Goal: Task Accomplishment & Management: Use online tool/utility

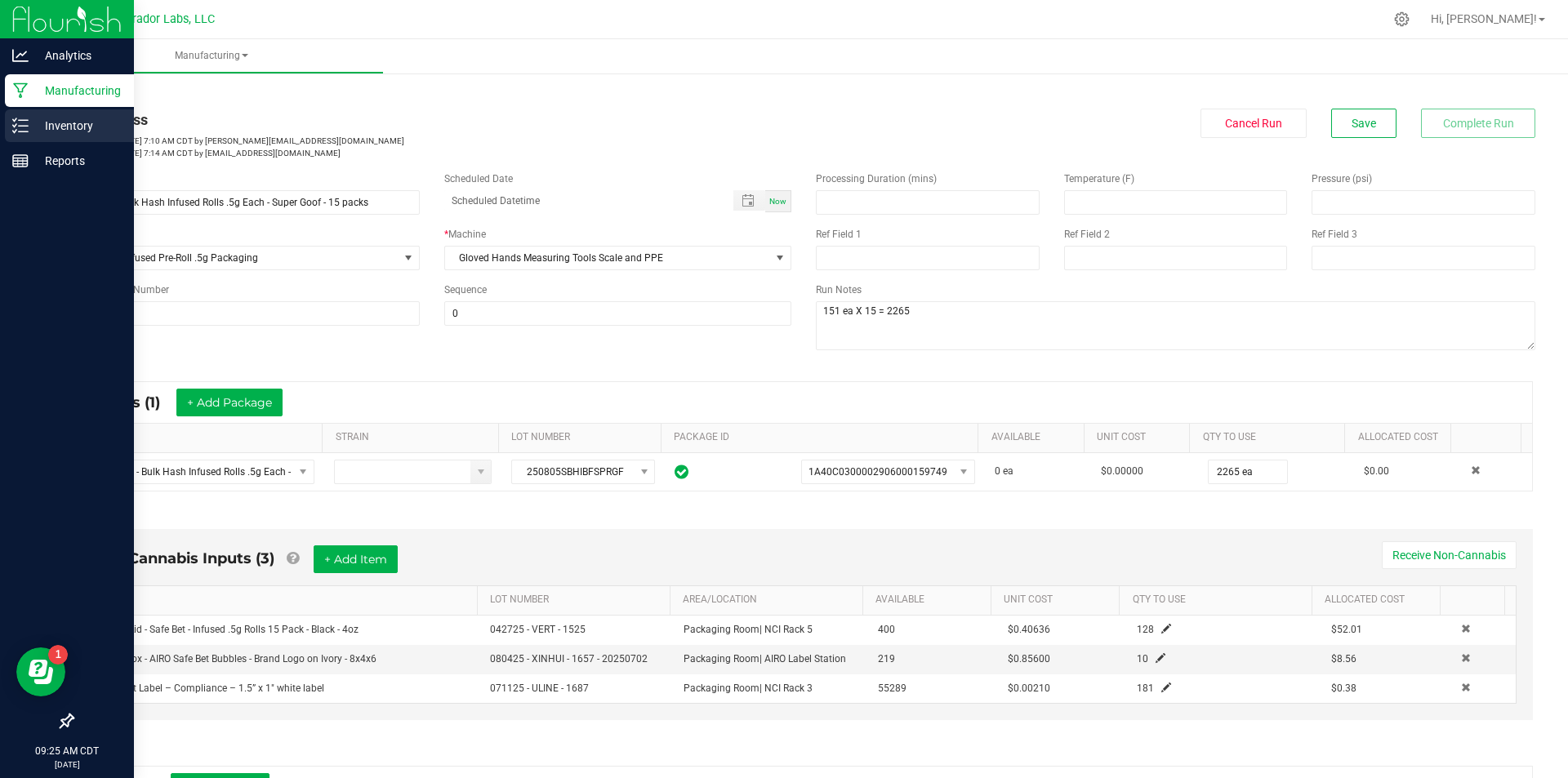
click at [30, 129] on p "Inventory" at bounding box center [77, 125] width 98 height 19
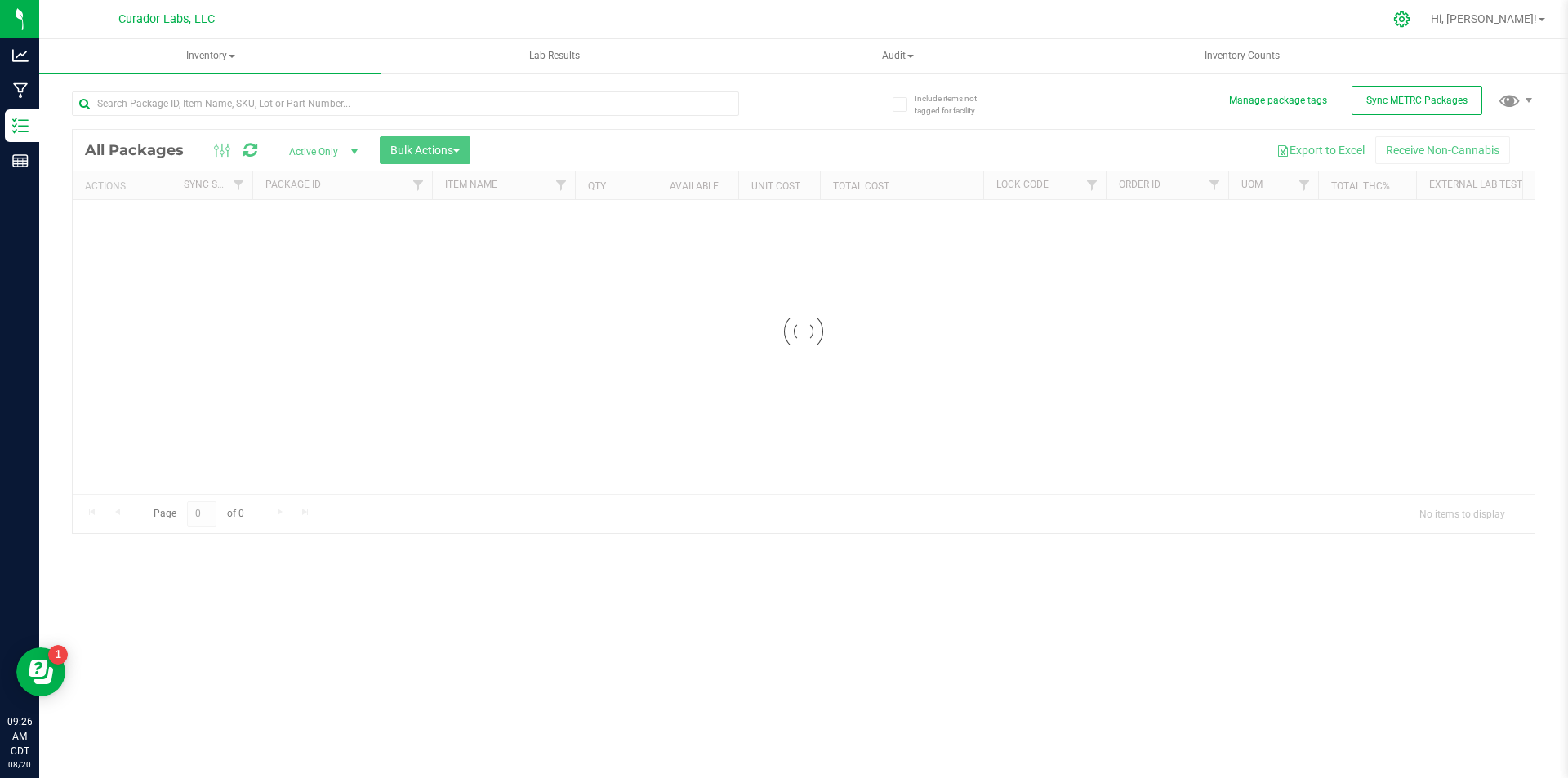
click at [1410, 22] on icon at bounding box center [1402, 19] width 17 height 17
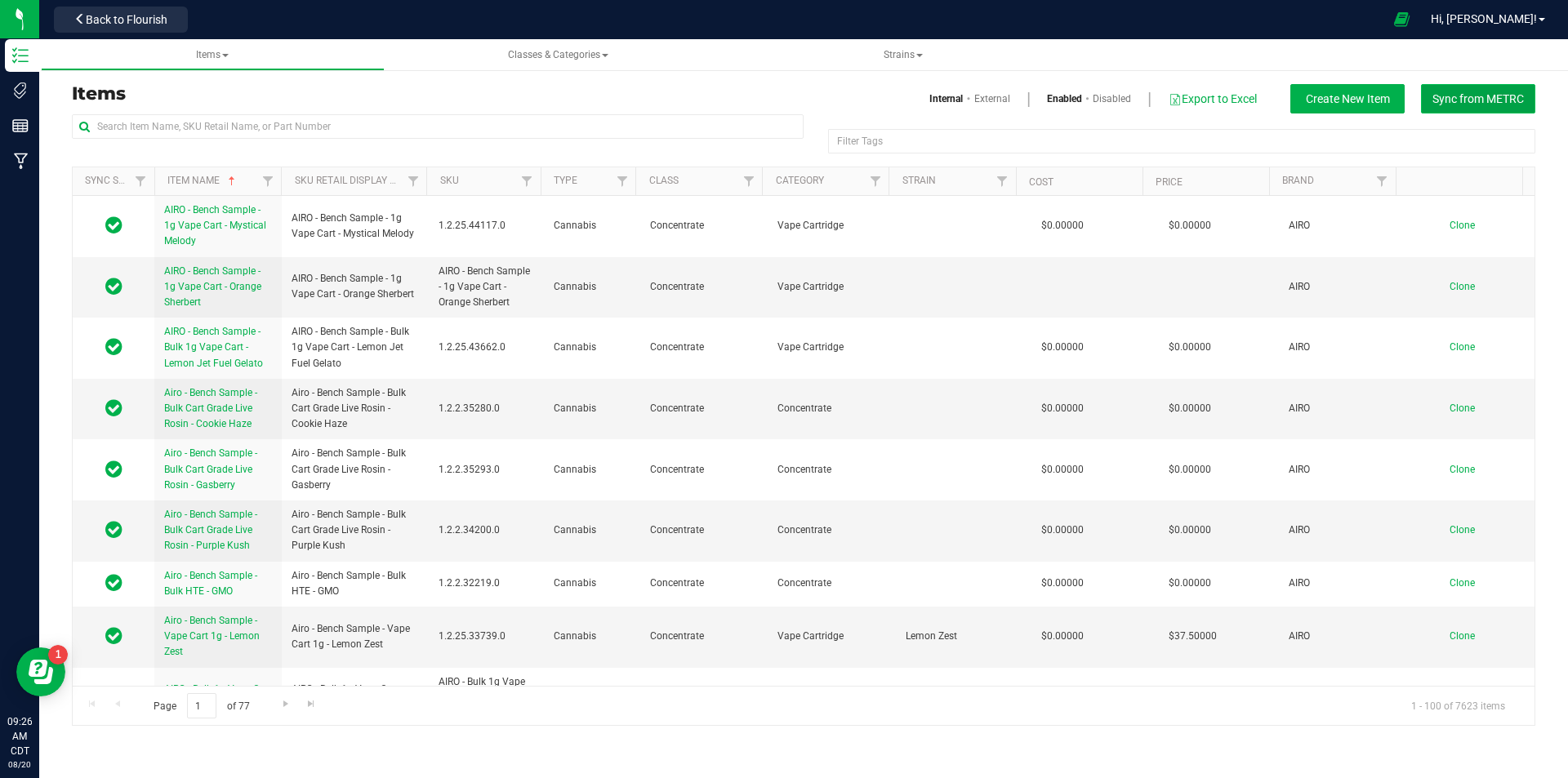
click at [1451, 99] on span "Sync from METRC" at bounding box center [1477, 98] width 91 height 13
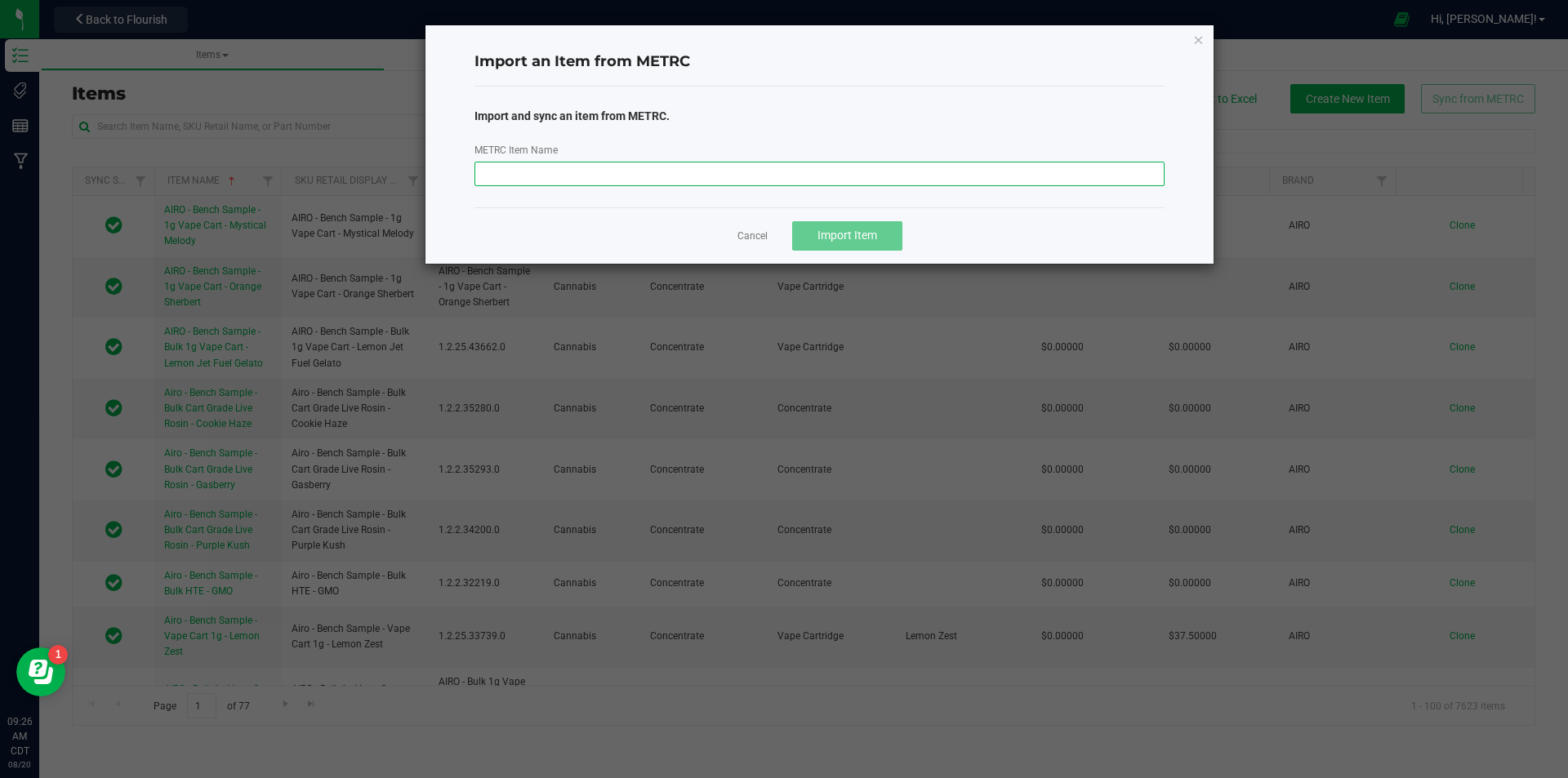
click at [671, 175] on input "METRC Item Name" at bounding box center [820, 174] width 691 height 25
paste input "M00002160647: SafeBet - Infused Rolls .5g 15pk - Final Packaging - Super Goof"
type input "M00002160647: SafeBet - Infused Rolls .5g 15pk - Final Packaging - Super Goof"
click at [834, 232] on span "Import Item" at bounding box center [846, 235] width 60 height 13
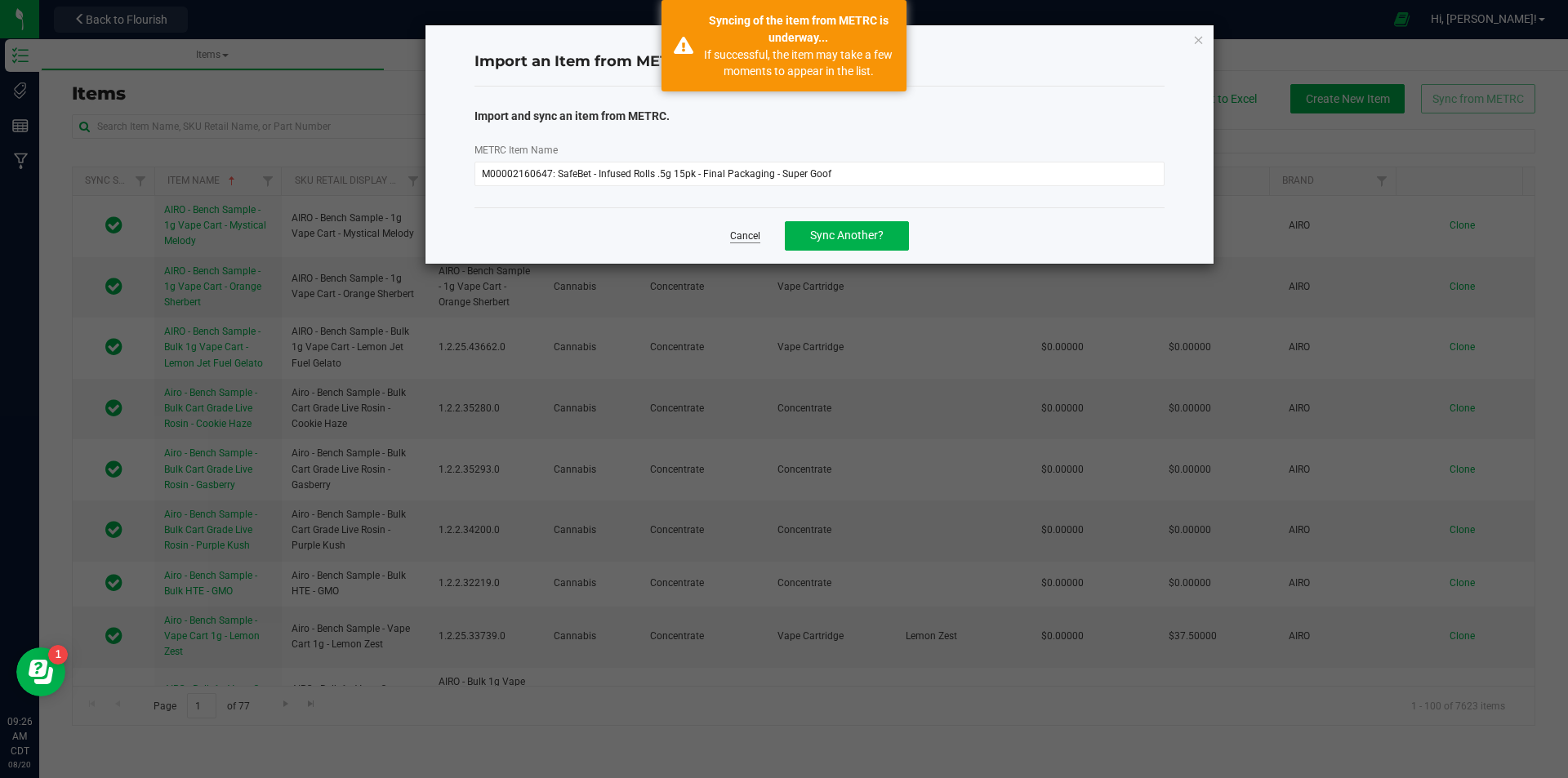
click at [736, 236] on link "Cancel" at bounding box center [744, 236] width 30 height 14
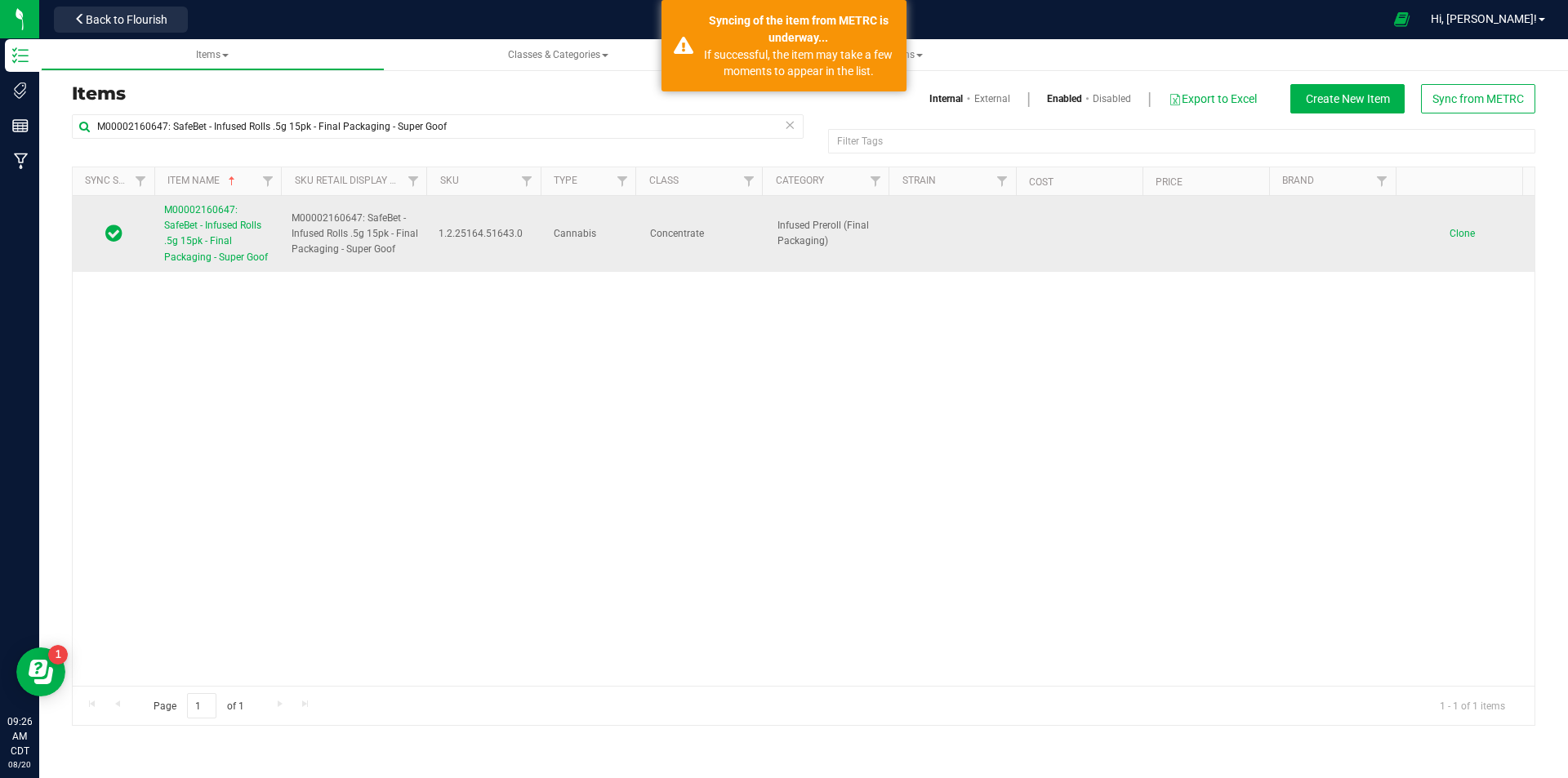
click at [176, 259] on span "M00002160647: SafeBet - Infused Rolls .5g 15pk - Final Packaging - Super Goof" at bounding box center [216, 233] width 104 height 59
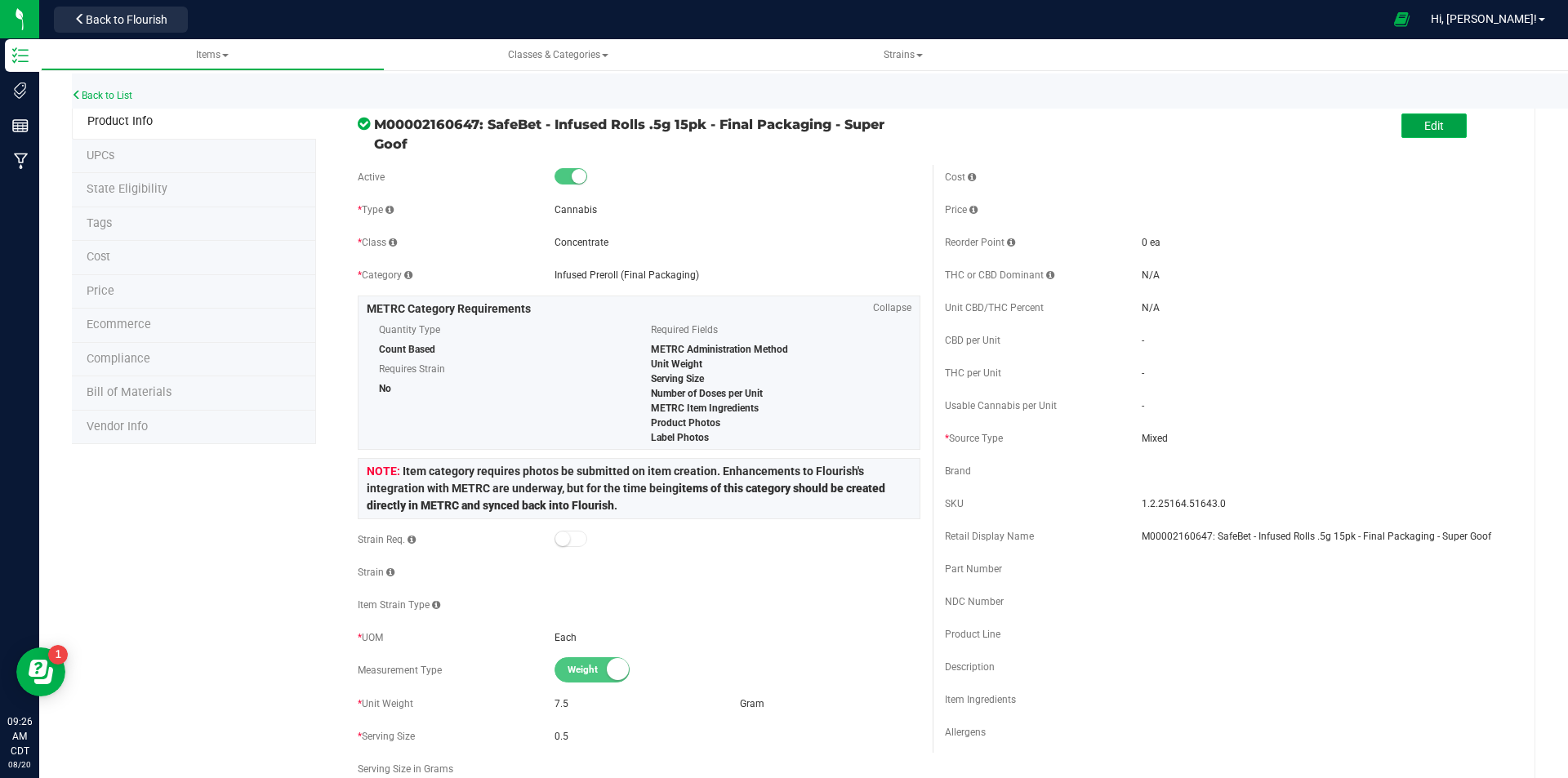
click at [1426, 130] on span "Edit" at bounding box center [1433, 126] width 19 height 13
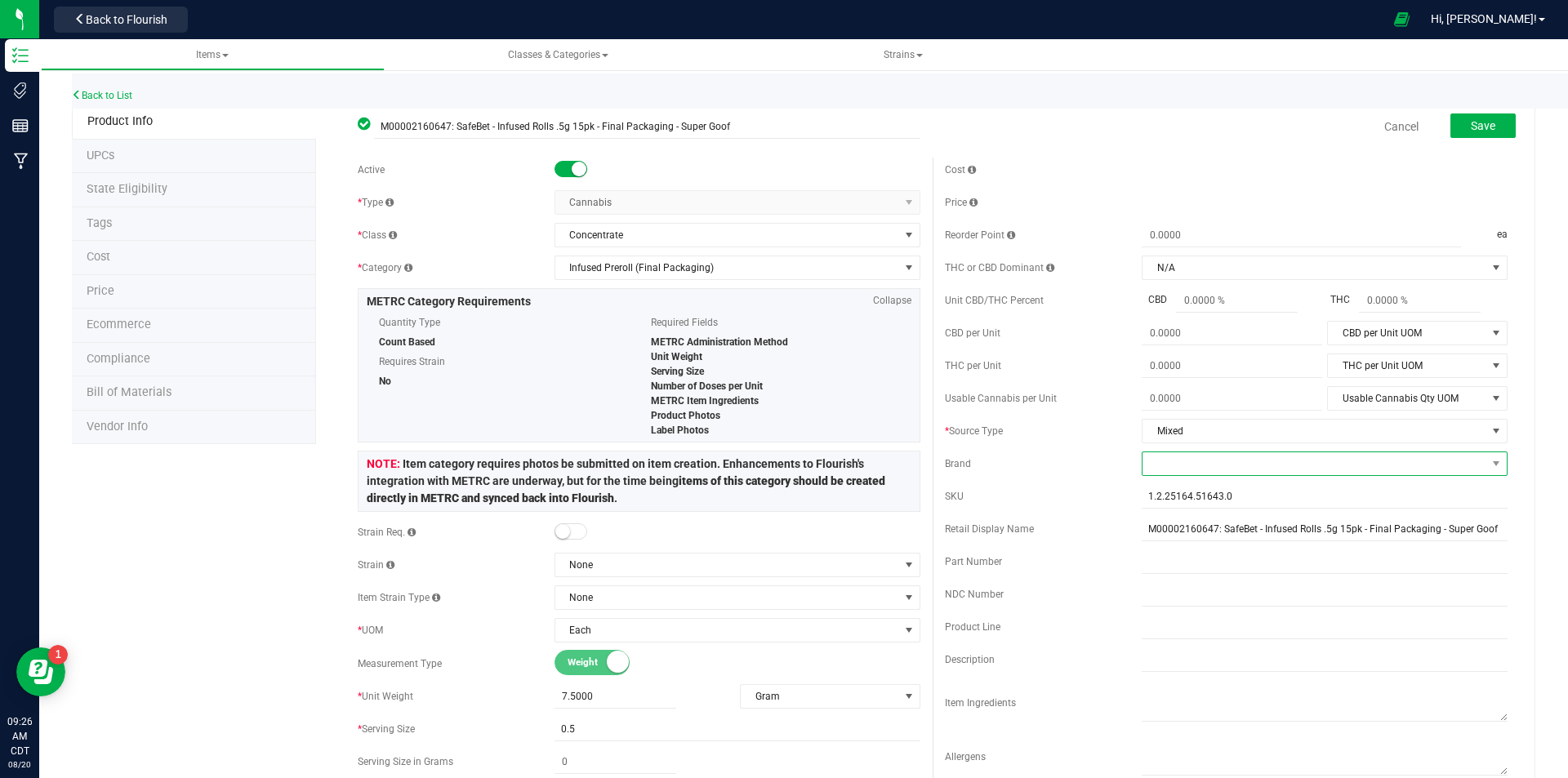
click at [1202, 471] on span at bounding box center [1314, 463] width 344 height 23
click at [1191, 665] on li "Safe-Bet" at bounding box center [1313, 672] width 361 height 28
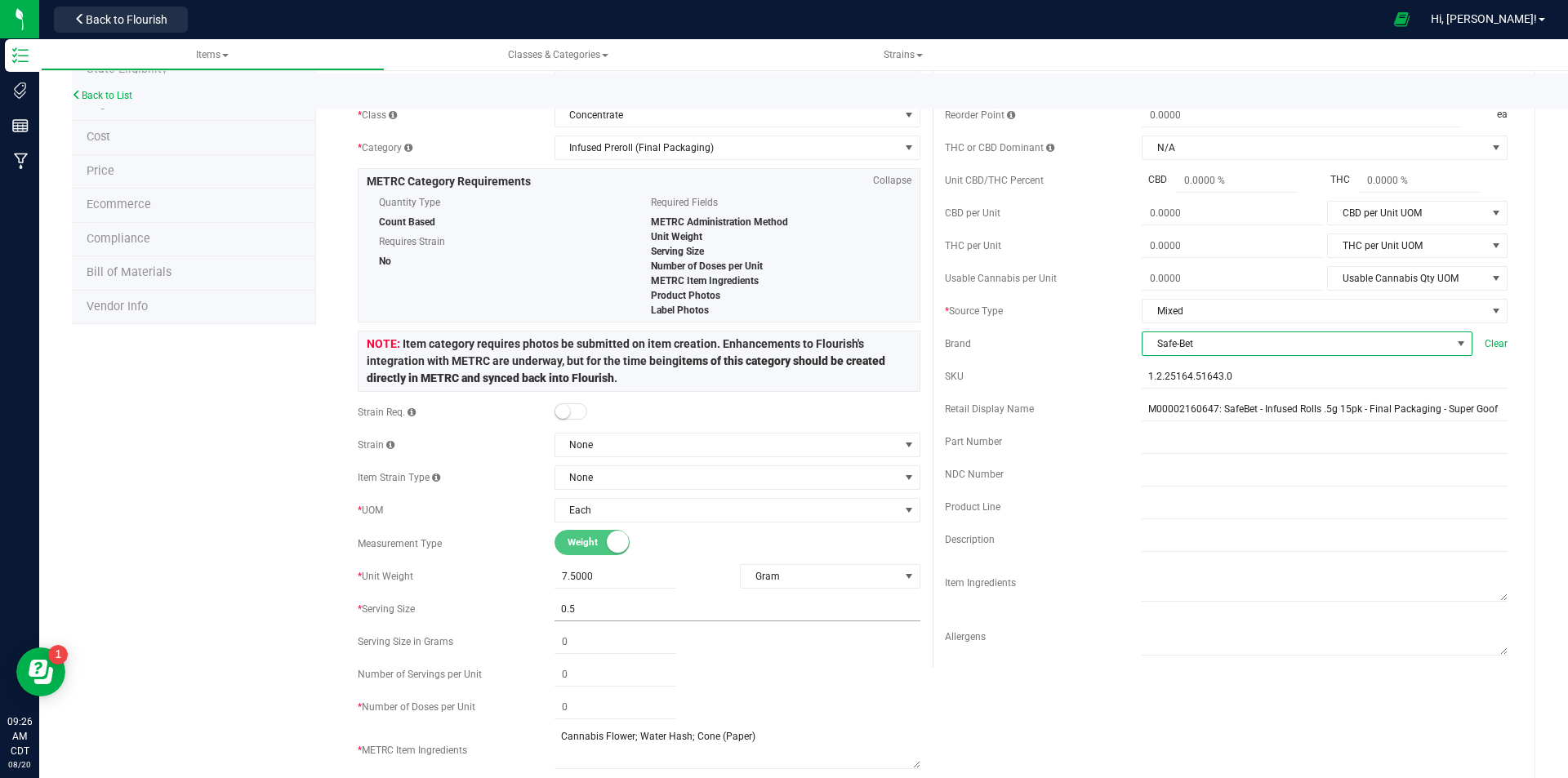
scroll to position [163, 0]
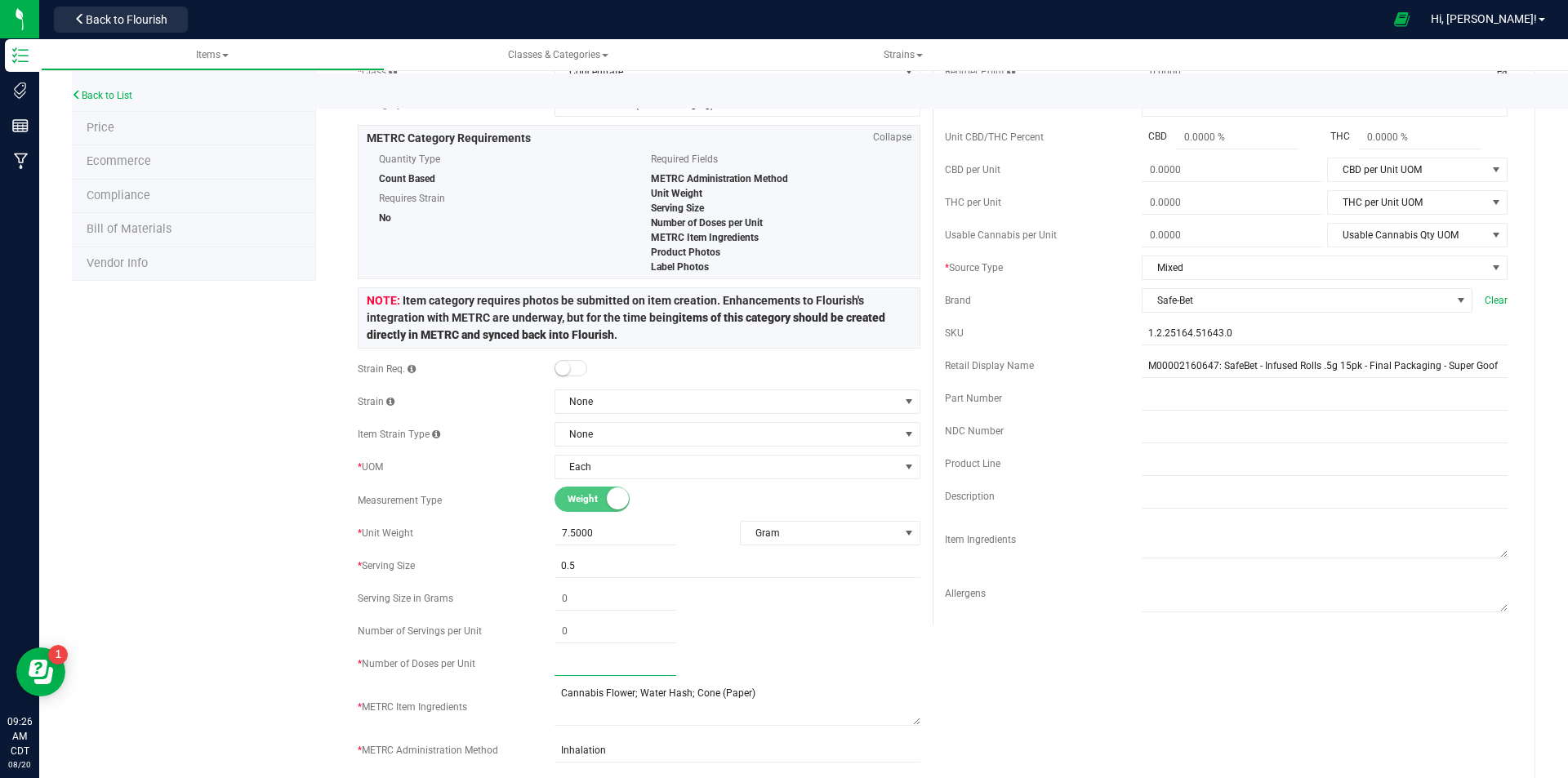
click at [594, 667] on span at bounding box center [615, 664] width 121 height 24
type input "15"
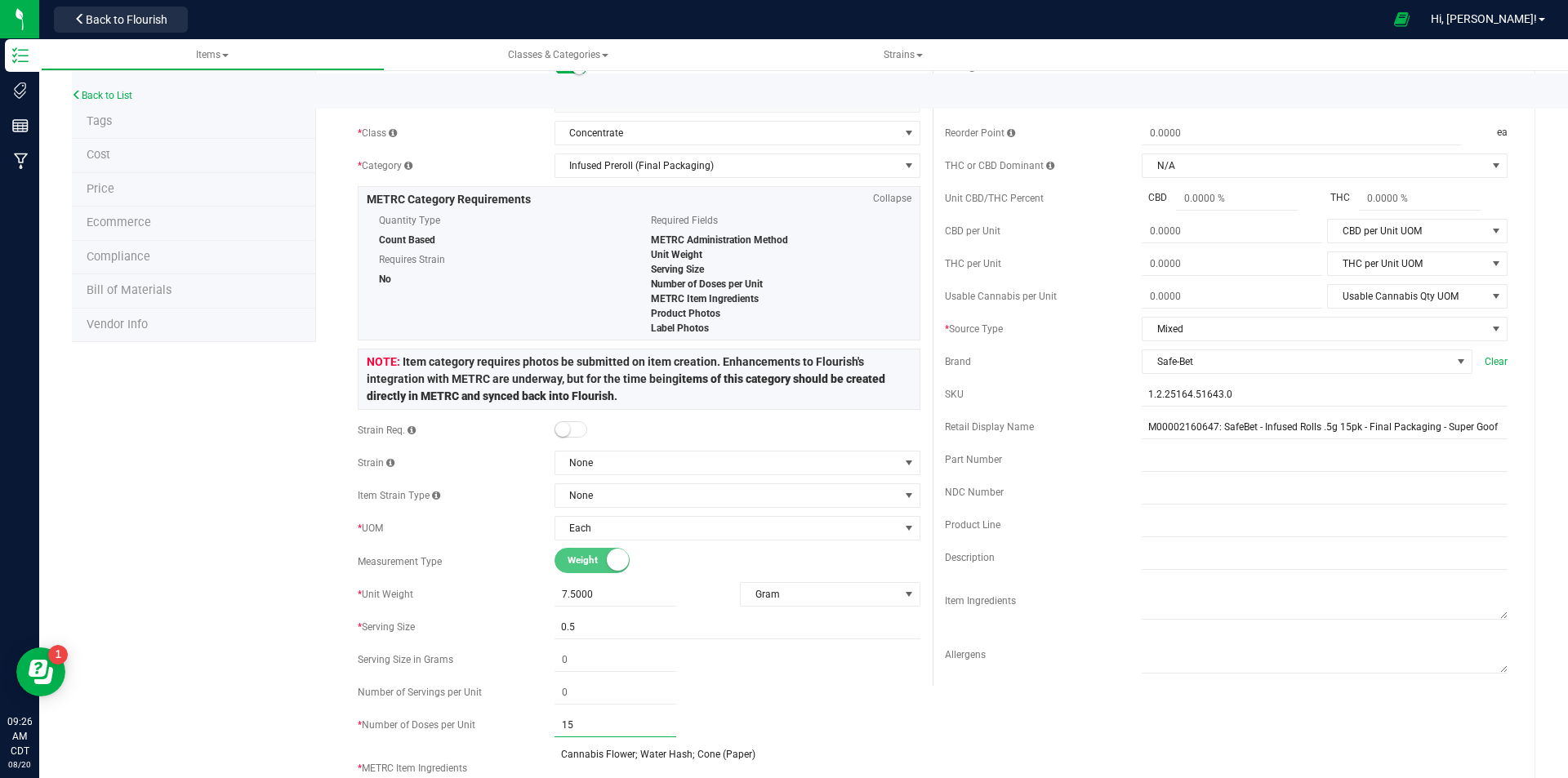
scroll to position [0, 0]
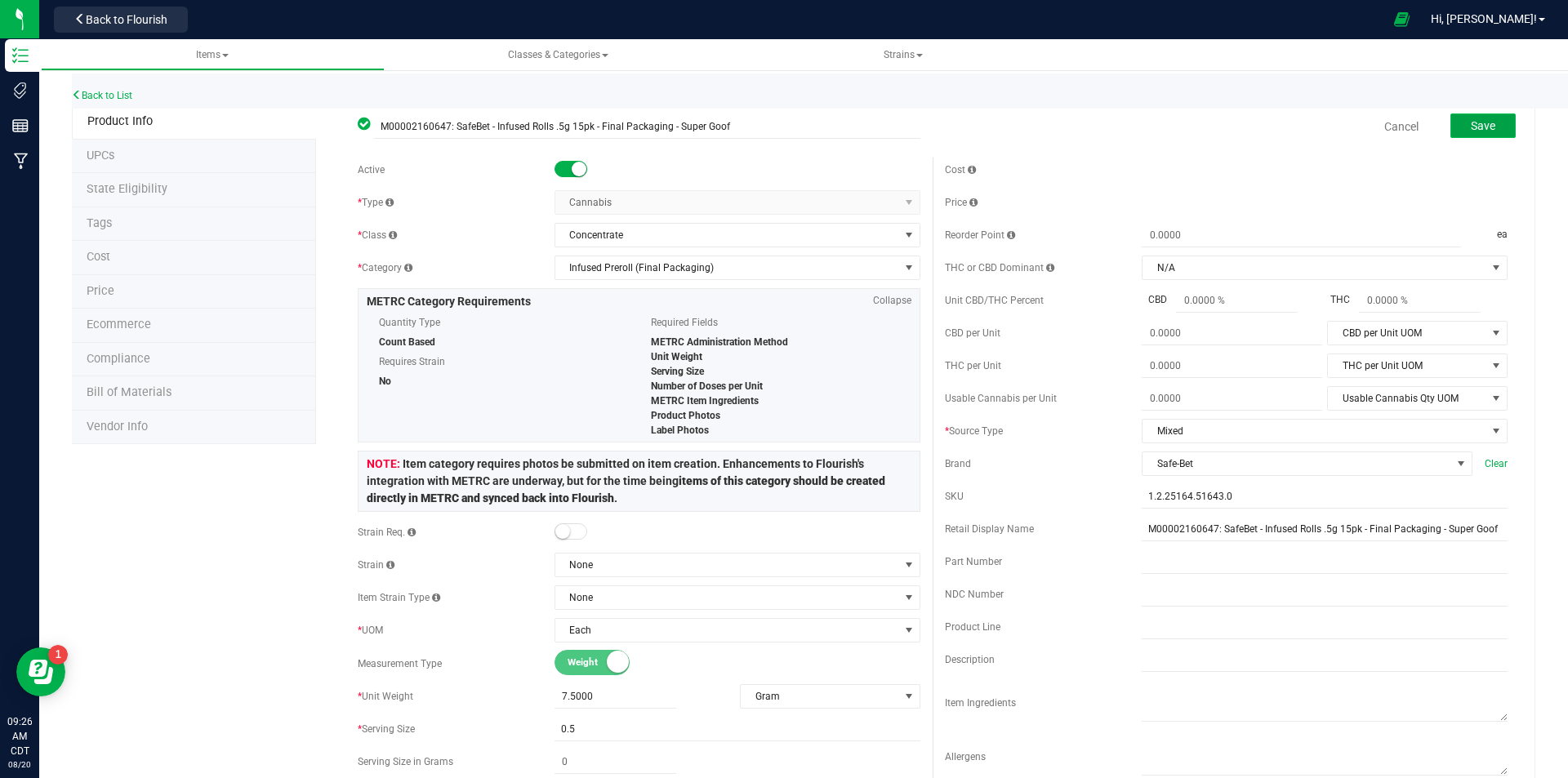
type input "15"
click at [1488, 126] on button "Save" at bounding box center [1483, 125] width 65 height 25
